Goal: Task Accomplishment & Management: Use online tool/utility

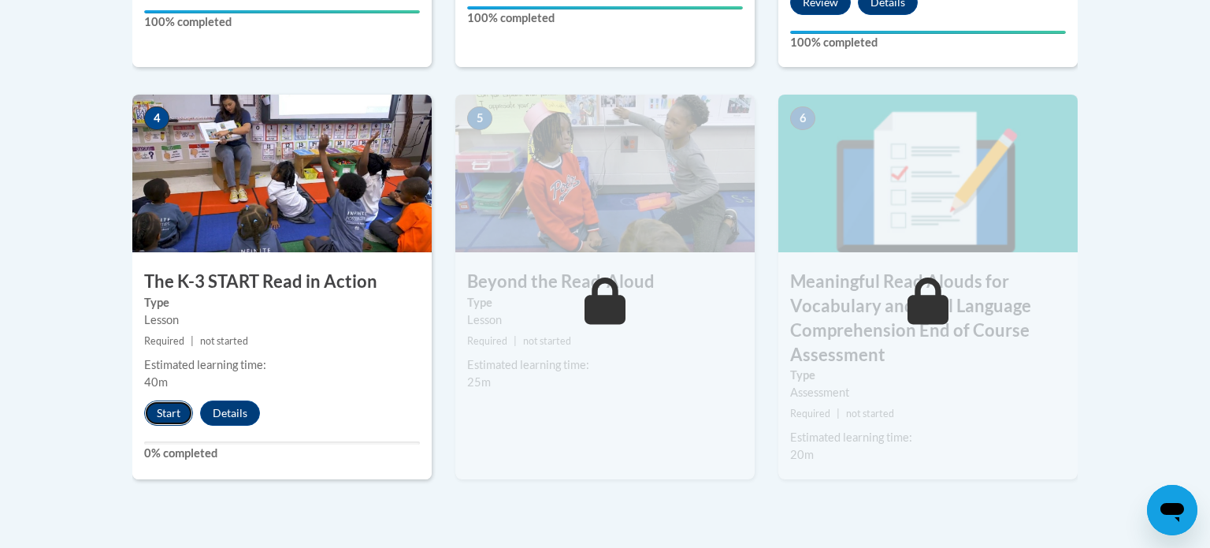
click at [165, 409] on button "Start" at bounding box center [168, 412] width 49 height 25
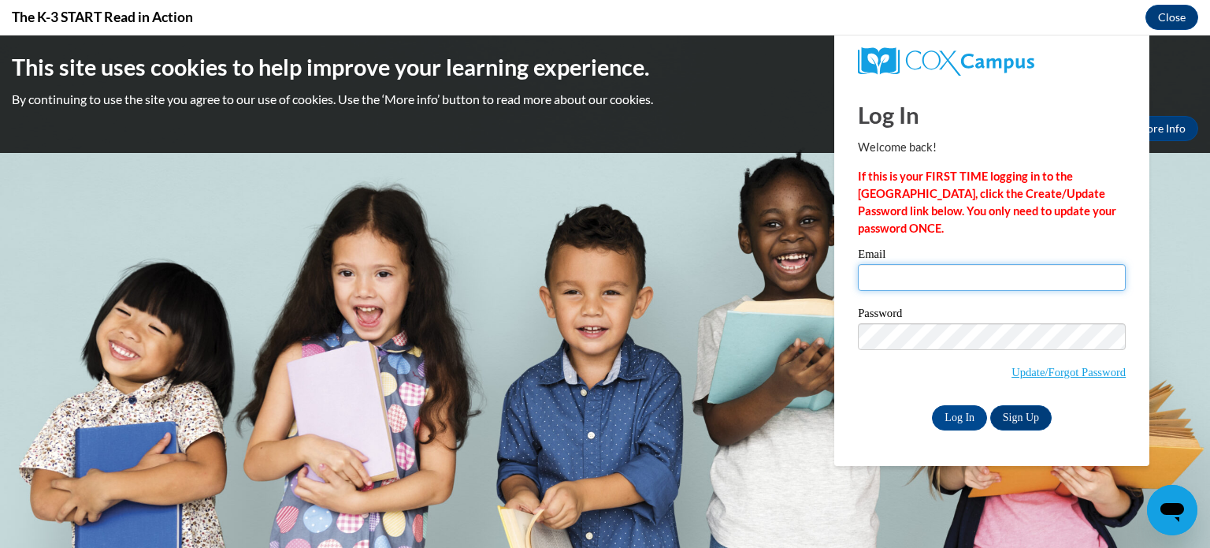
click at [938, 277] on input "Email" at bounding box center [992, 277] width 268 height 27
type input "niki.sanger@wrps.net"
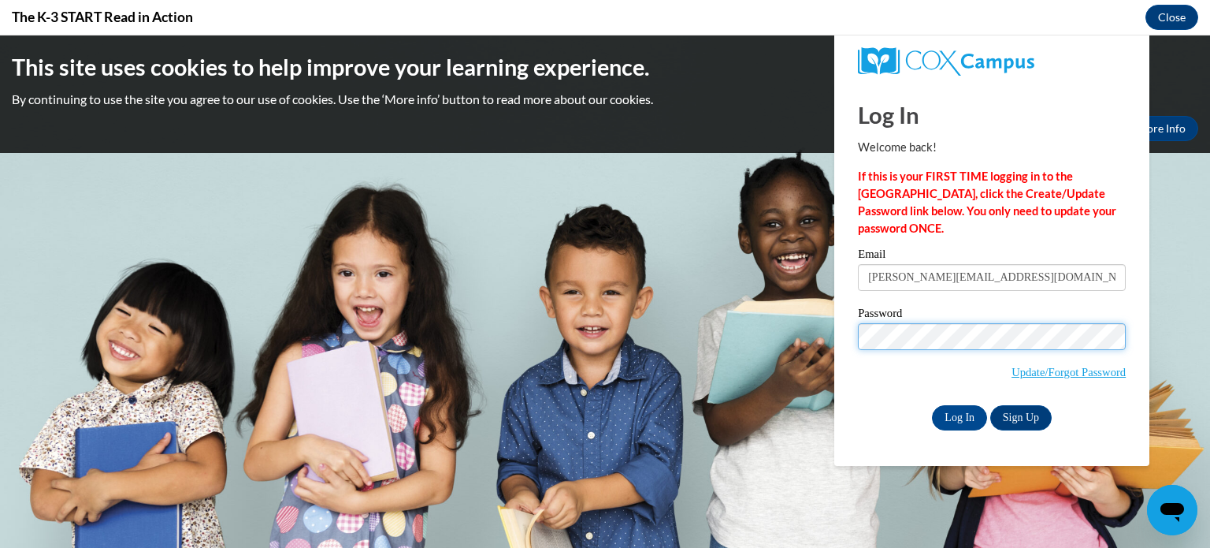
click at [932, 405] on input "Log In" at bounding box center [959, 417] width 55 height 25
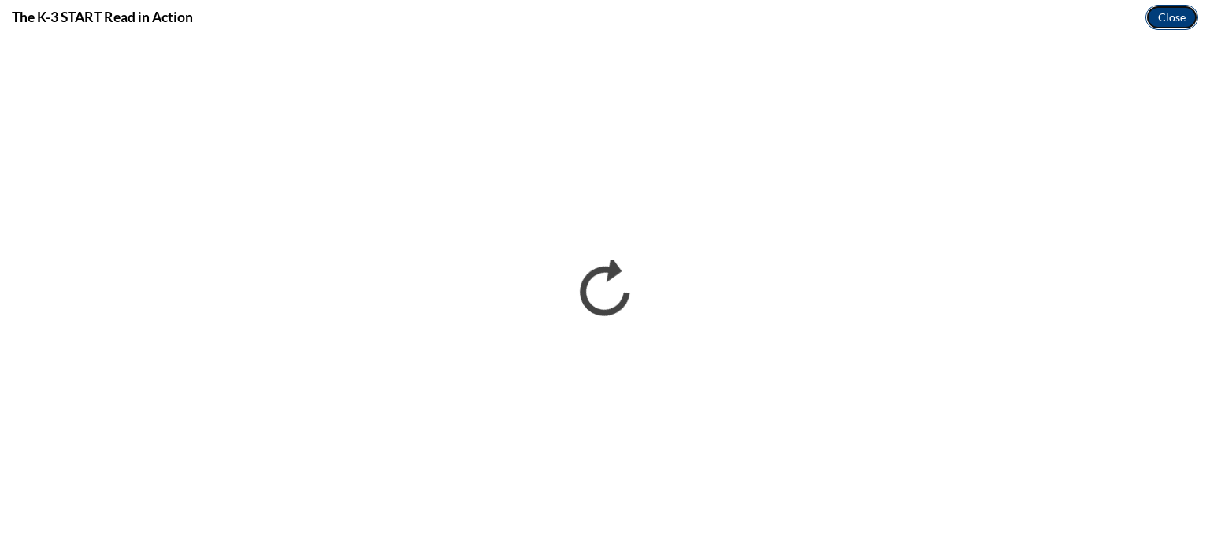
click at [1161, 23] on button "Close" at bounding box center [1172, 17] width 53 height 25
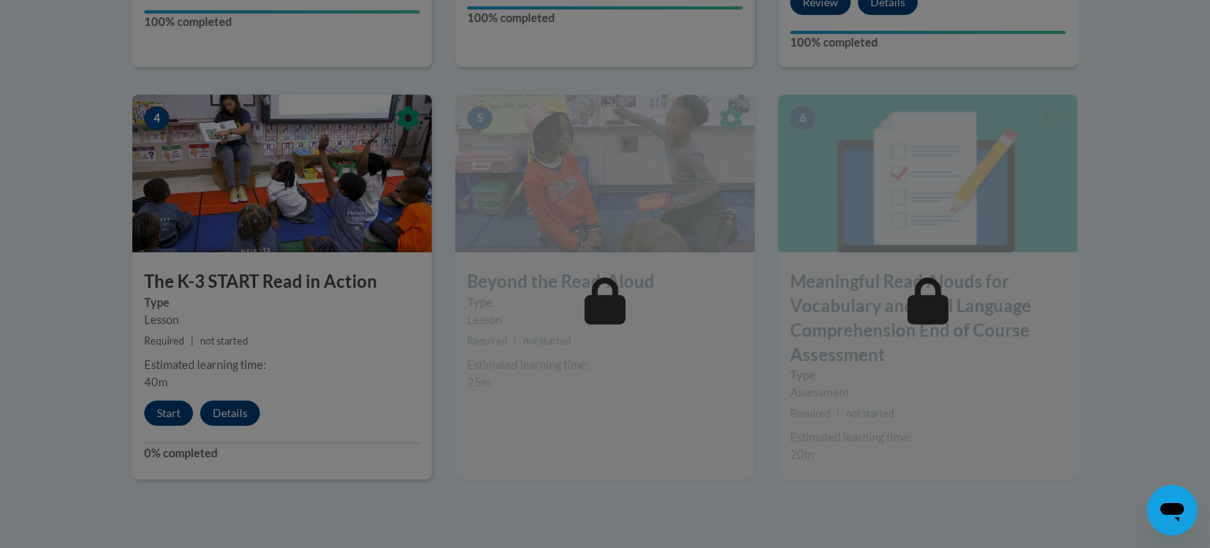
click at [314, 227] on div at bounding box center [605, 274] width 1210 height 548
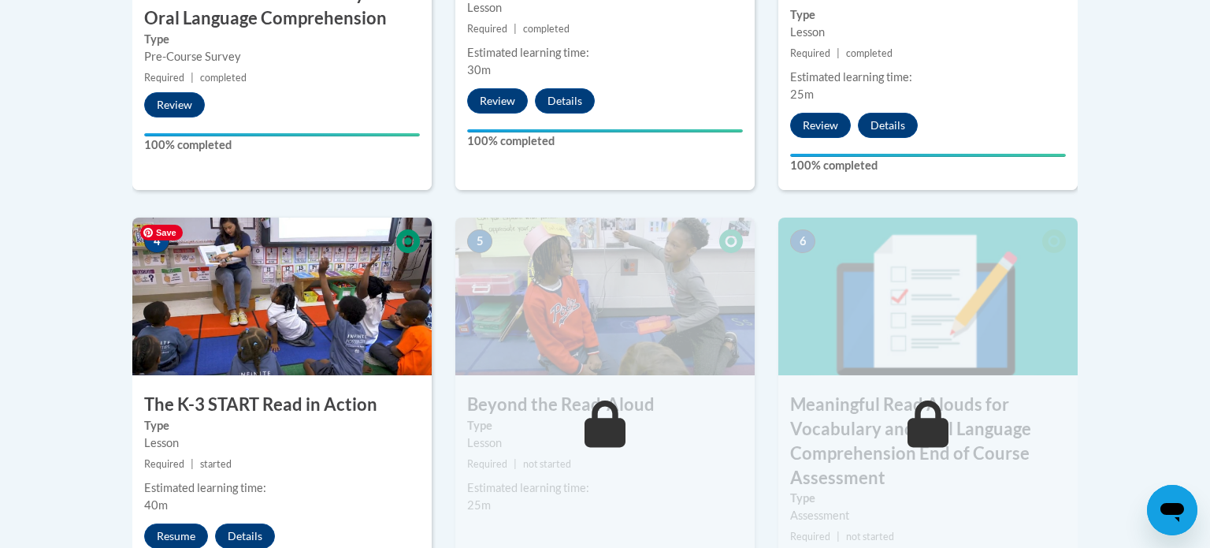
scroll to position [788, 0]
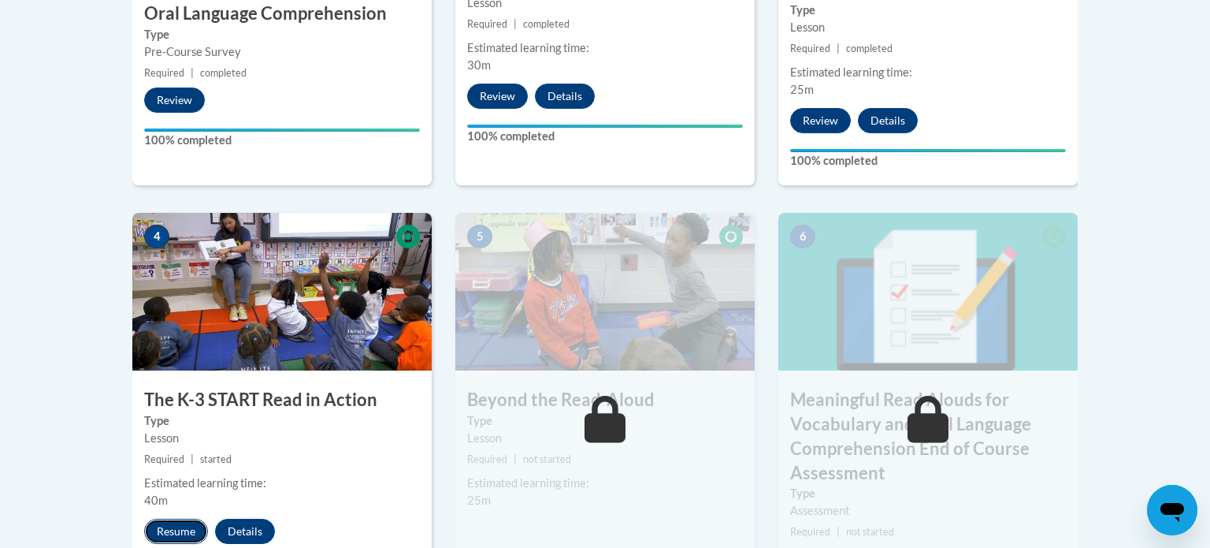
click at [184, 532] on button "Resume" at bounding box center [176, 530] width 64 height 25
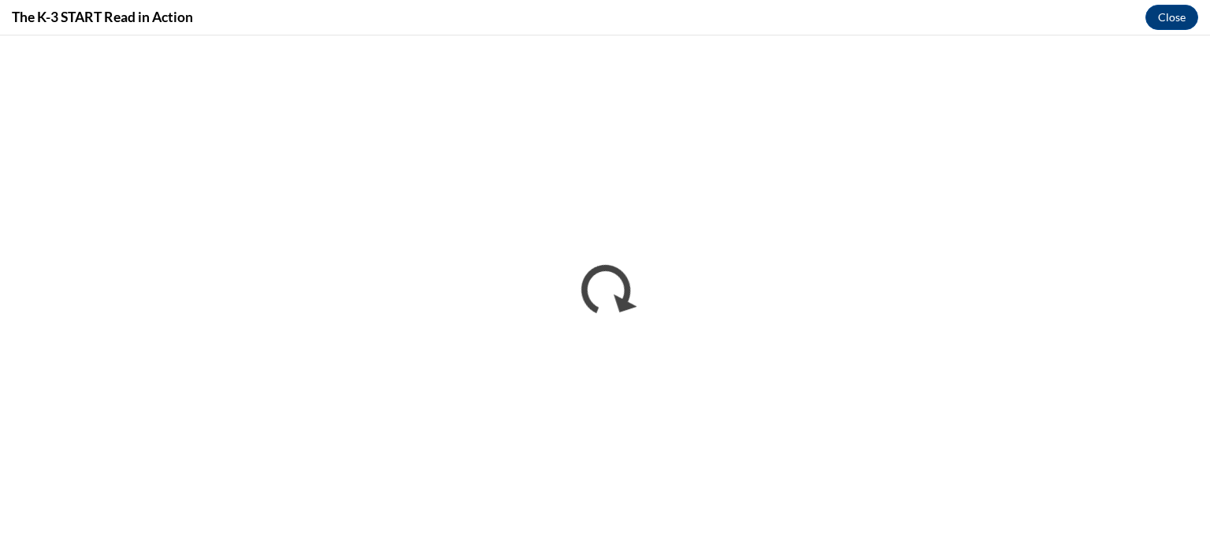
scroll to position [0, 0]
click at [1159, 9] on button "Close" at bounding box center [1172, 17] width 53 height 25
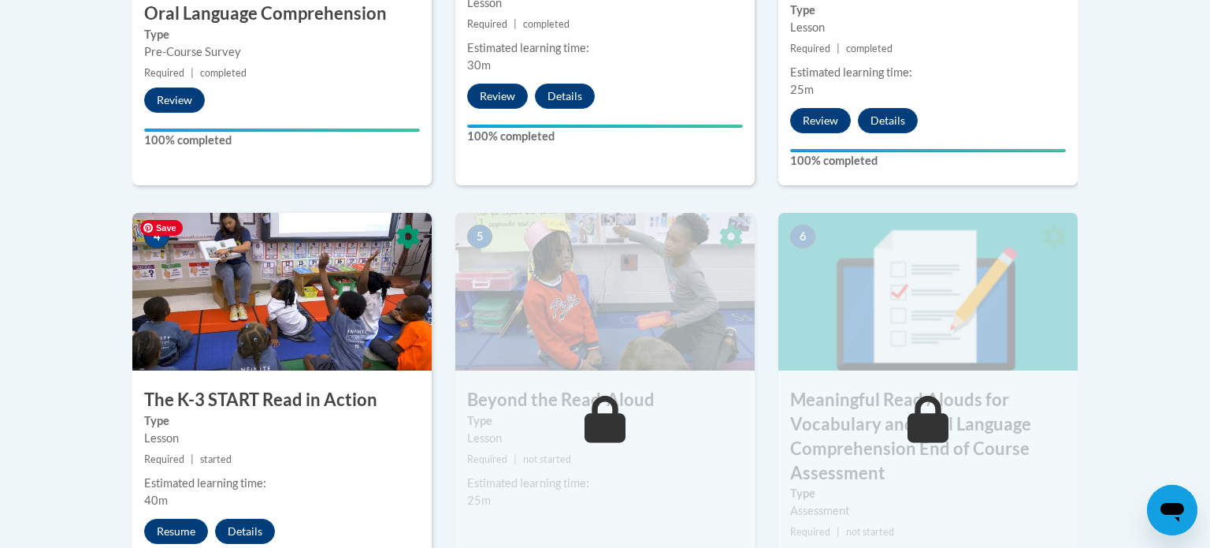
scroll to position [796, 0]
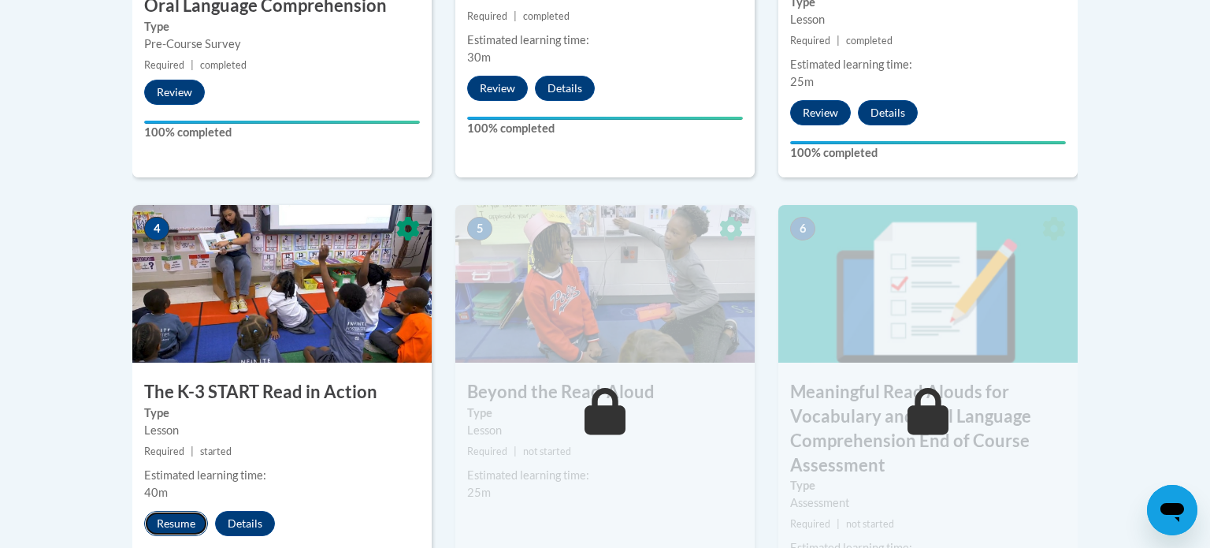
click at [176, 522] on button "Resume" at bounding box center [176, 523] width 64 height 25
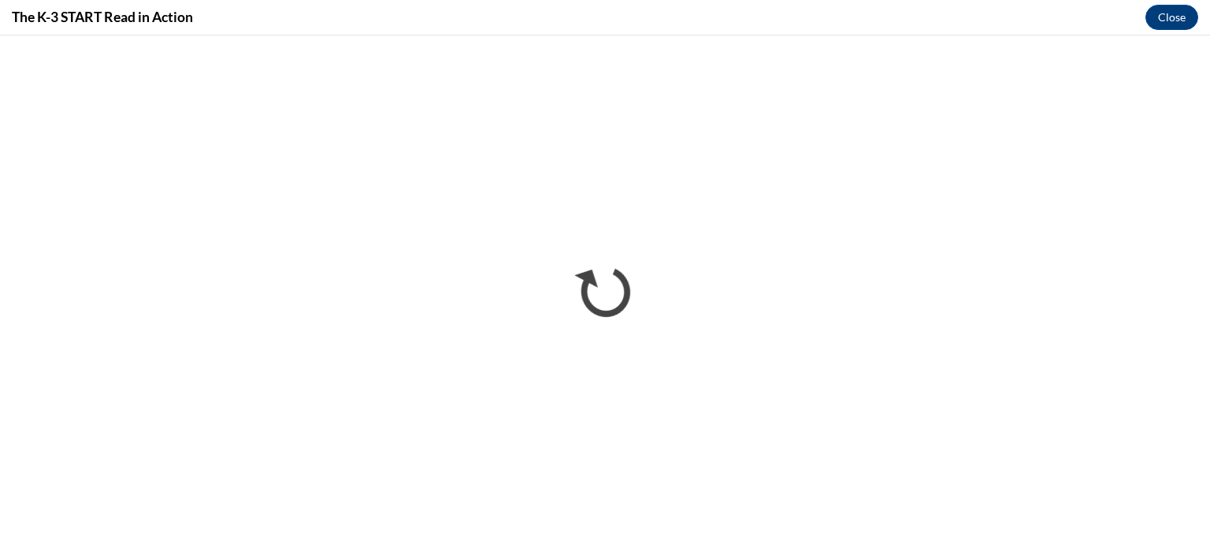
scroll to position [0, 0]
